Goal: Task Accomplishment & Management: Use online tool/utility

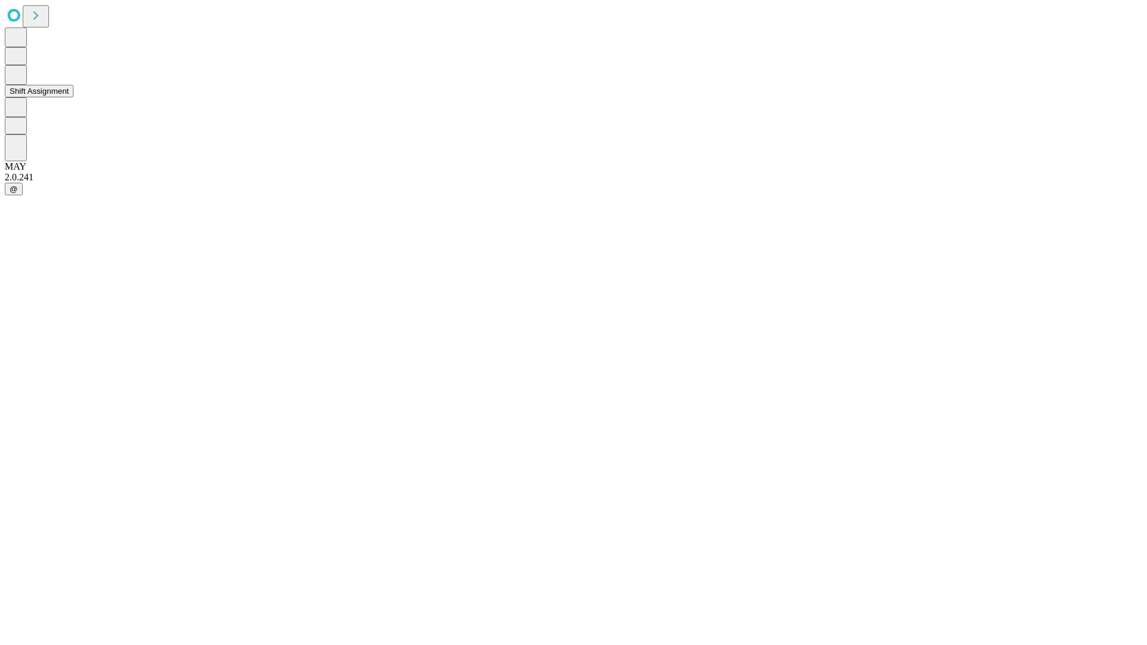
click at [73, 97] on button "Shift Assignment" at bounding box center [39, 91] width 69 height 13
